Goal: Task Accomplishment & Management: Use online tool/utility

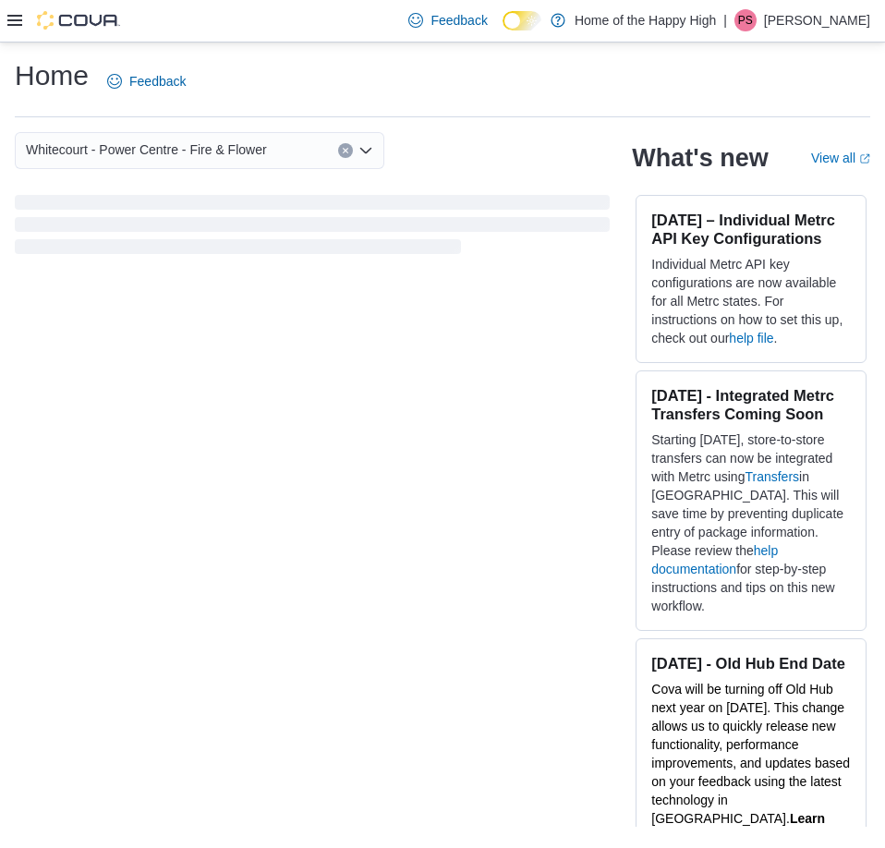
click at [12, 17] on icon at bounding box center [14, 20] width 15 height 11
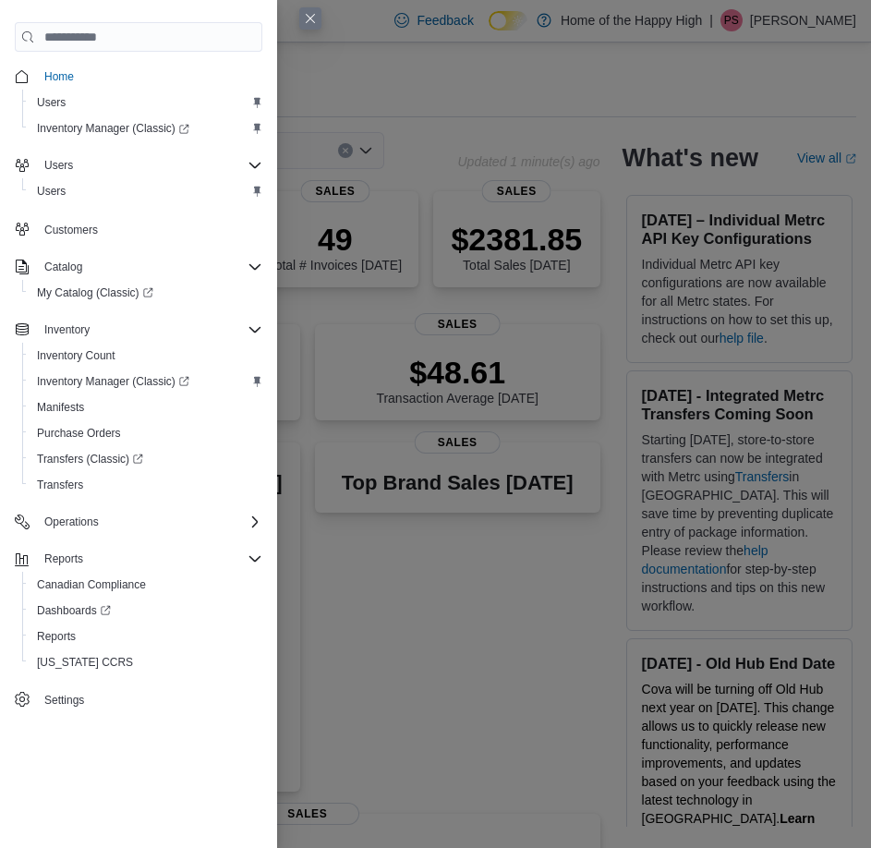
drag, startPoint x: 444, startPoint y: 696, endPoint x: 391, endPoint y: 585, distance: 123.1
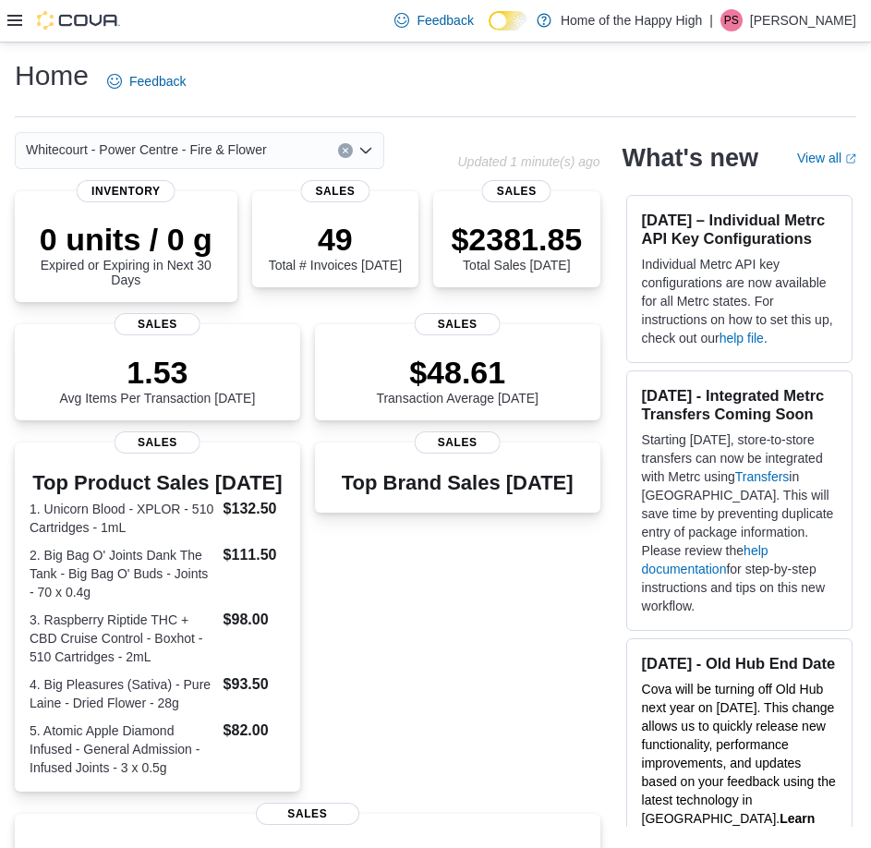
click at [7, 19] on icon at bounding box center [14, 20] width 15 height 15
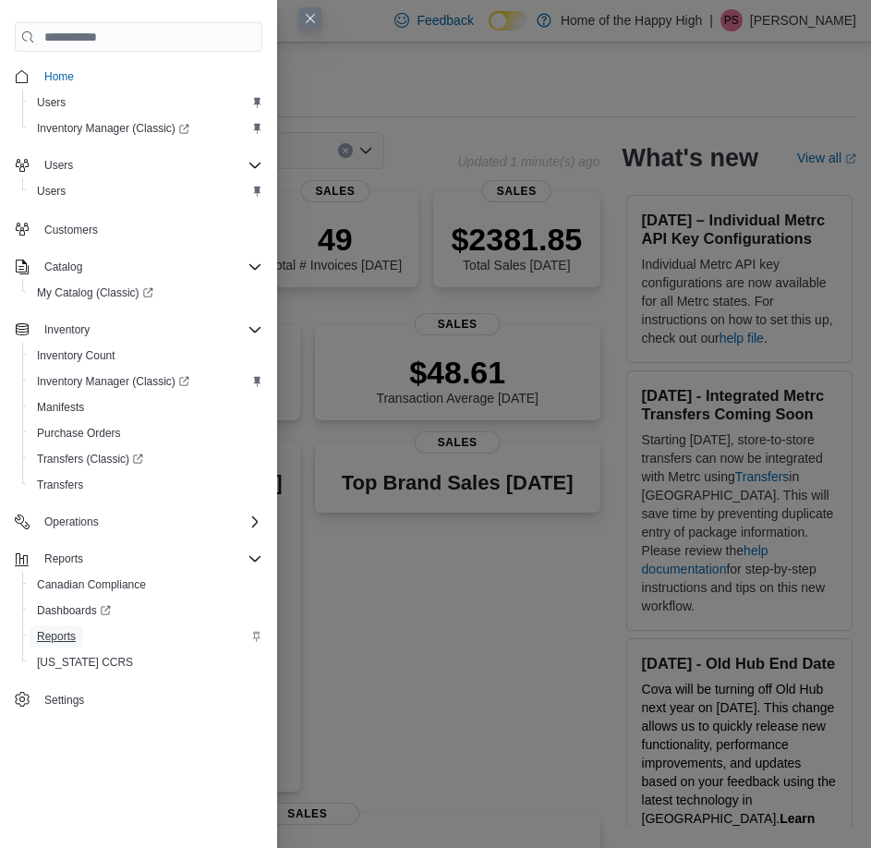
click at [60, 638] on span "Reports" at bounding box center [56, 636] width 39 height 15
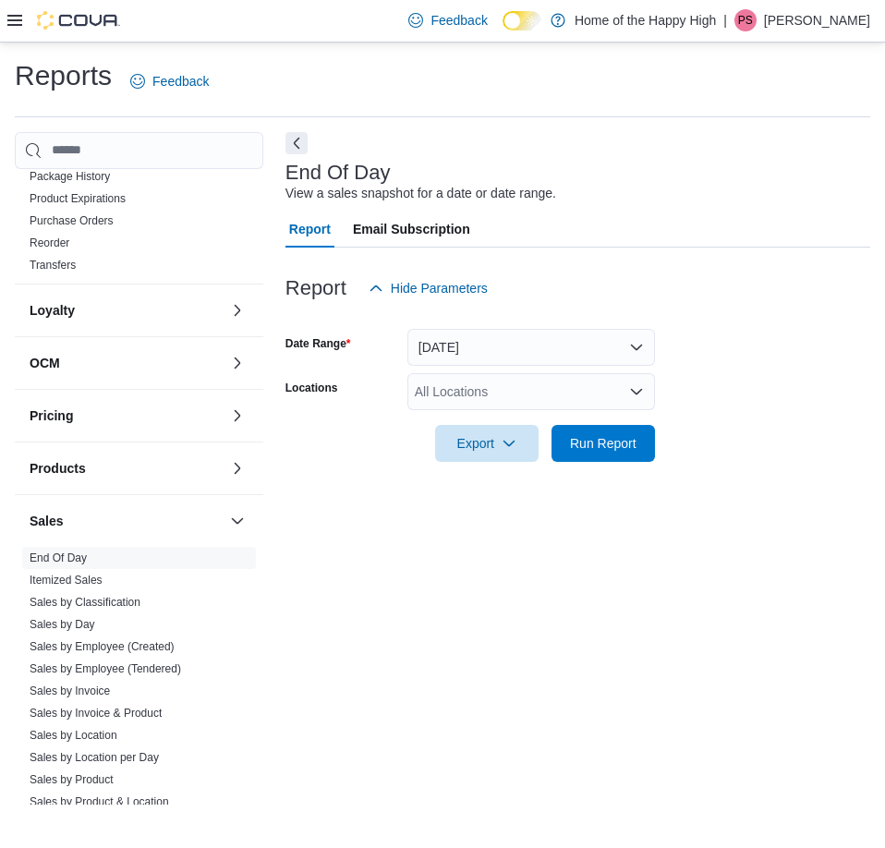
scroll to position [790, 0]
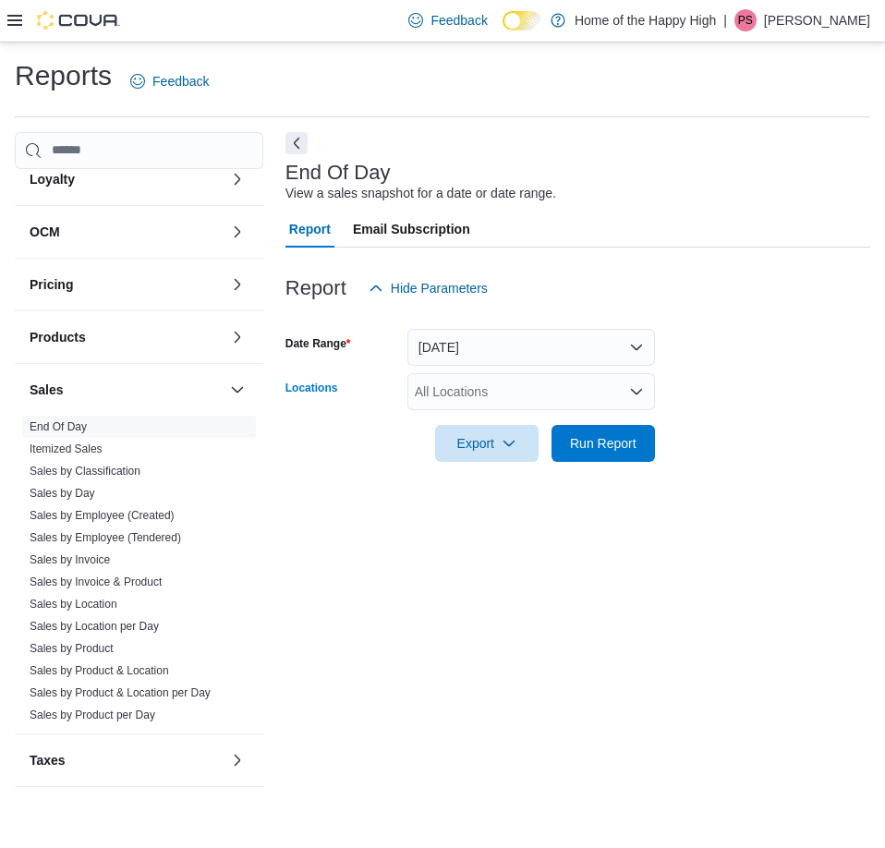
click at [479, 403] on div "All Locations" at bounding box center [531, 391] width 248 height 37
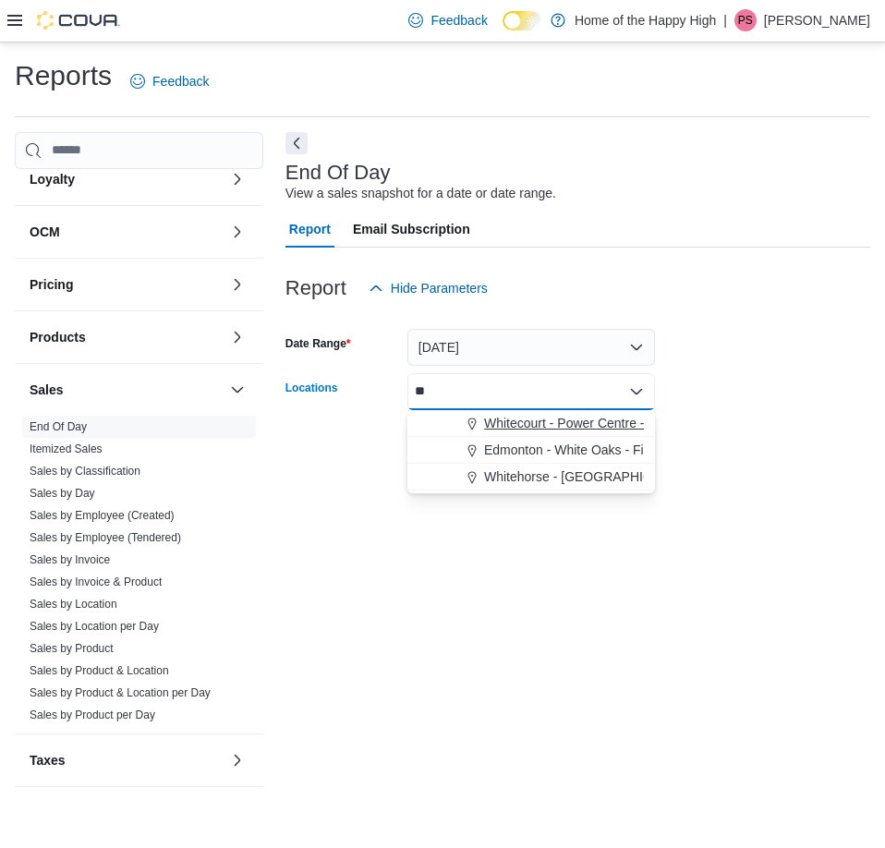
type input "**"
click at [501, 423] on span "Whitecourt - Power Centre - Fire & Flower" at bounding box center [604, 423] width 241 height 18
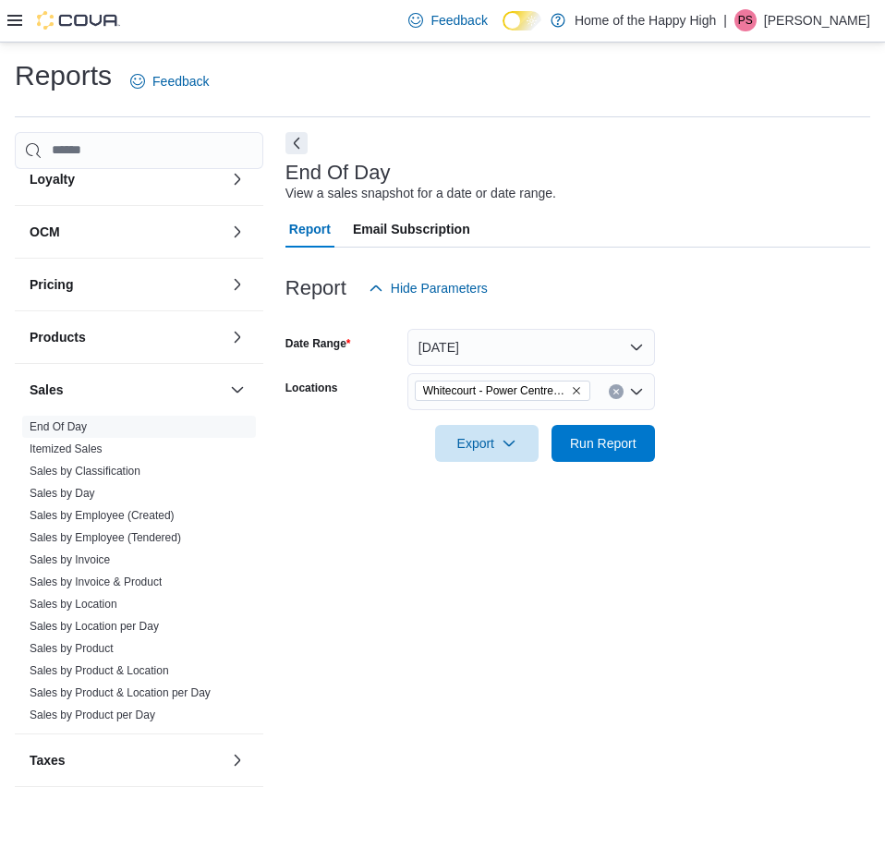
click at [571, 668] on div "End Of Day View a sales snapshot for a date or date range. Report Email Subscri…" at bounding box center [577, 468] width 585 height 673
click at [484, 434] on span "Export" at bounding box center [486, 442] width 81 height 37
click at [521, 516] on span "Export to Pdf" at bounding box center [489, 517] width 83 height 15
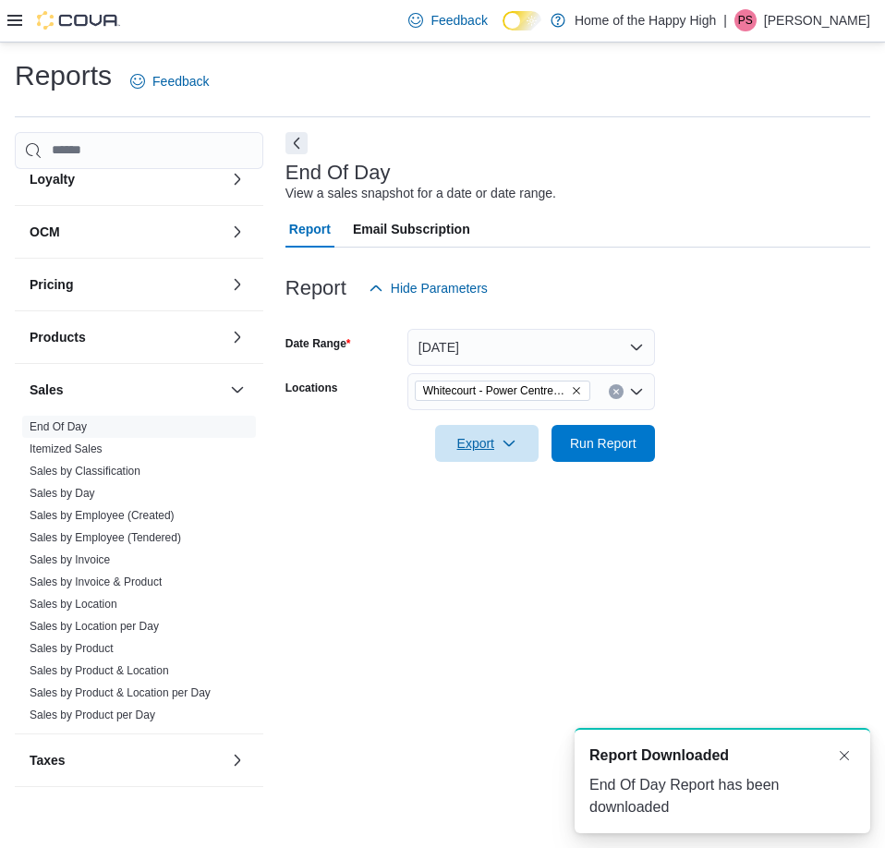
scroll to position [0, 0]
